Goal: Task Accomplishment & Management: Complete application form

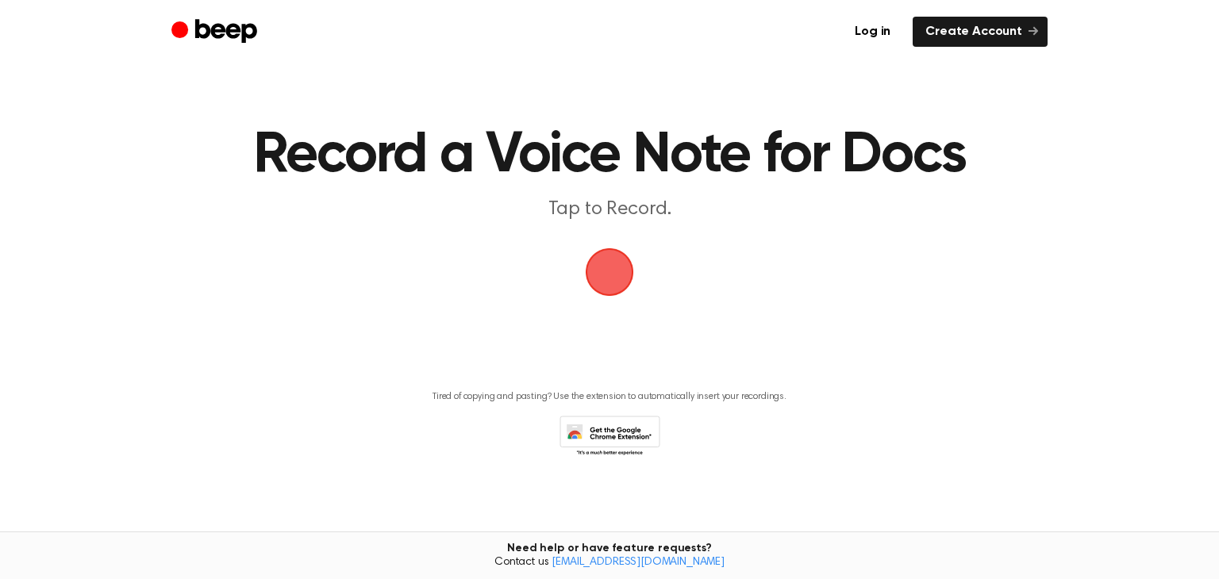
click at [621, 286] on span "button" at bounding box center [609, 272] width 44 height 44
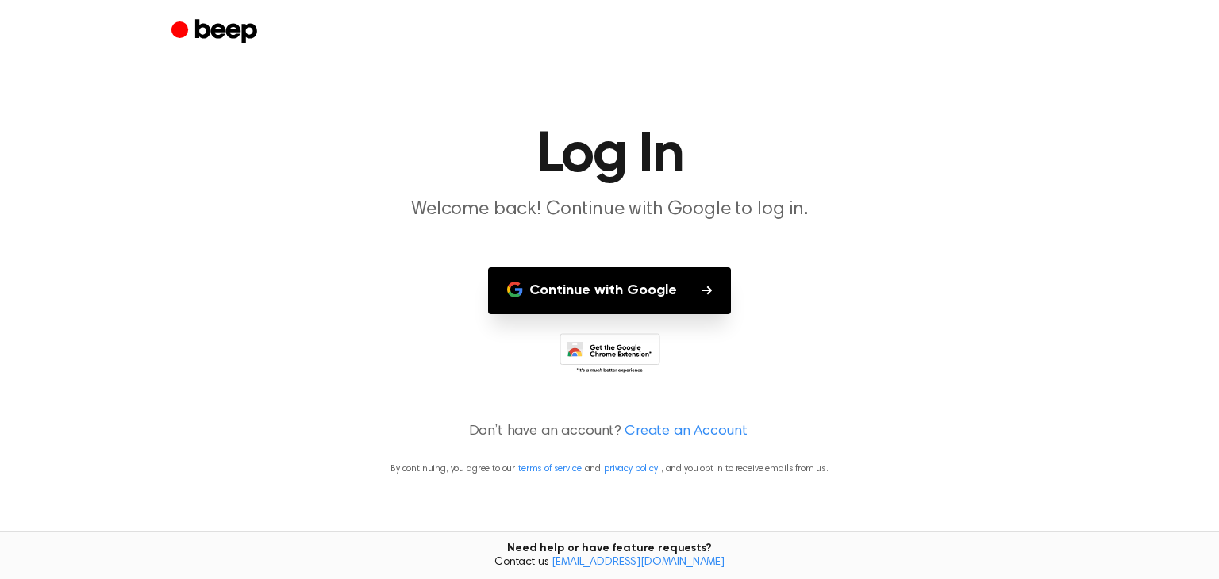
click at [180, 21] on icon "Beep" at bounding box center [216, 32] width 90 height 31
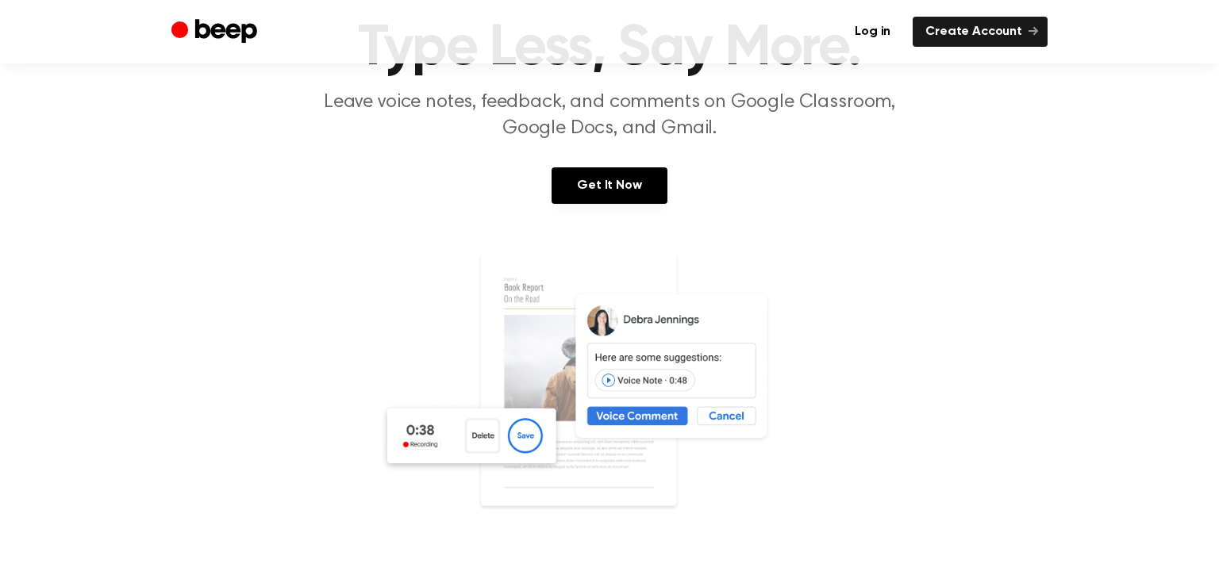
scroll to position [109, 0]
click at [1059, 517] on link at bounding box center [609, 402] width 1181 height 305
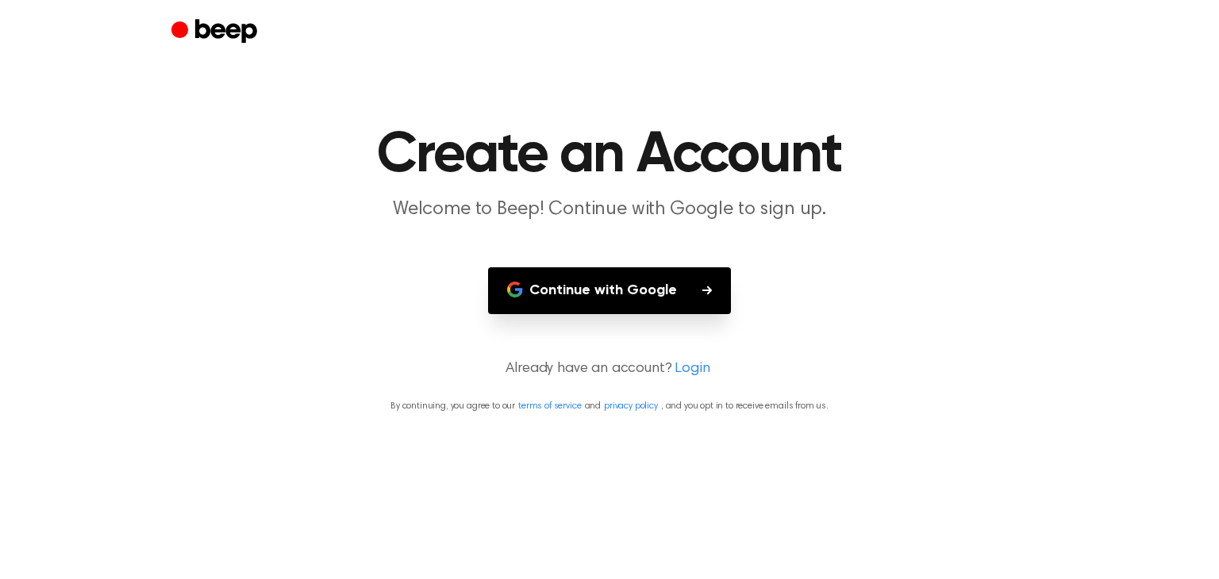
scroll to position [109, 0]
